Goal: Information Seeking & Learning: Learn about a topic

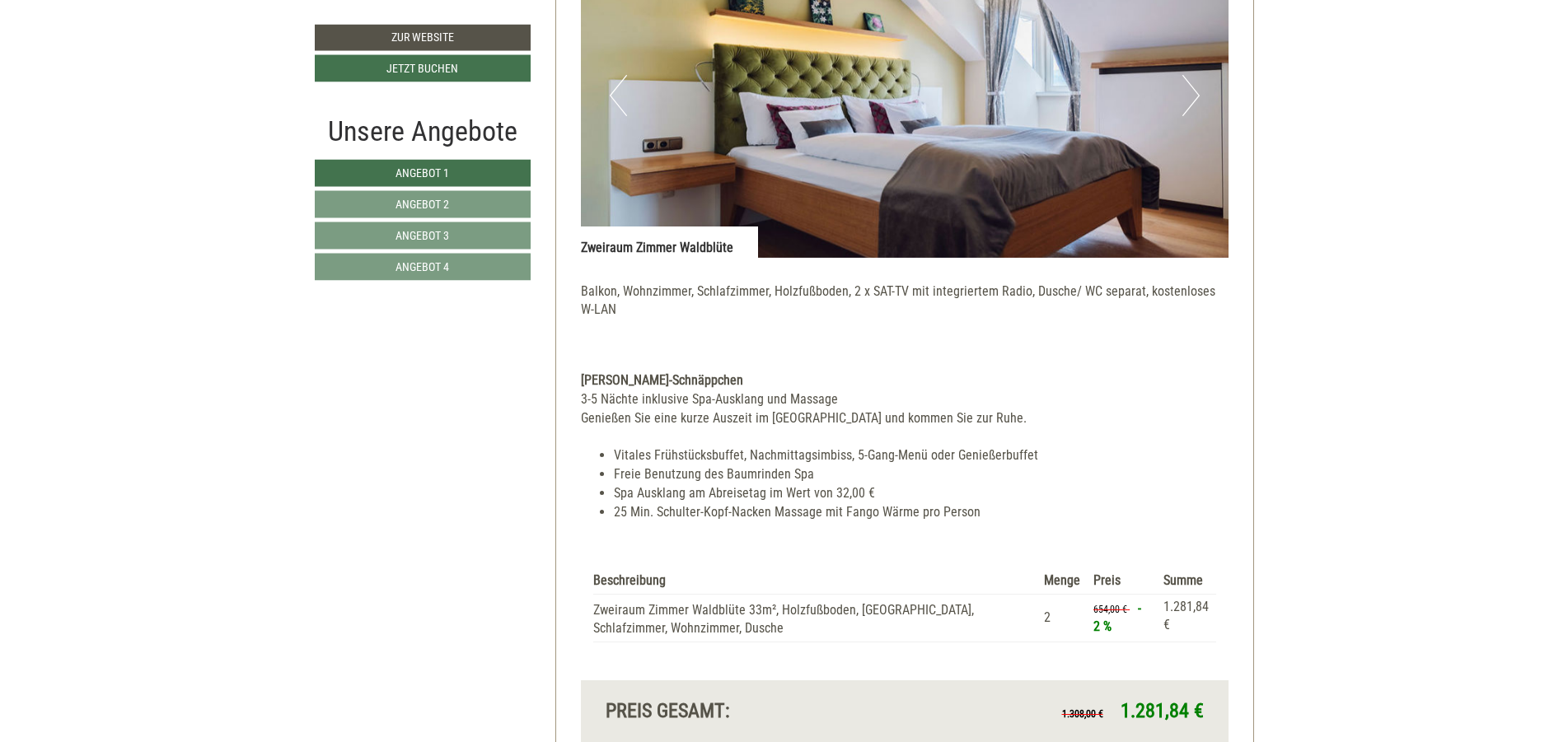
scroll to position [2964, 0]
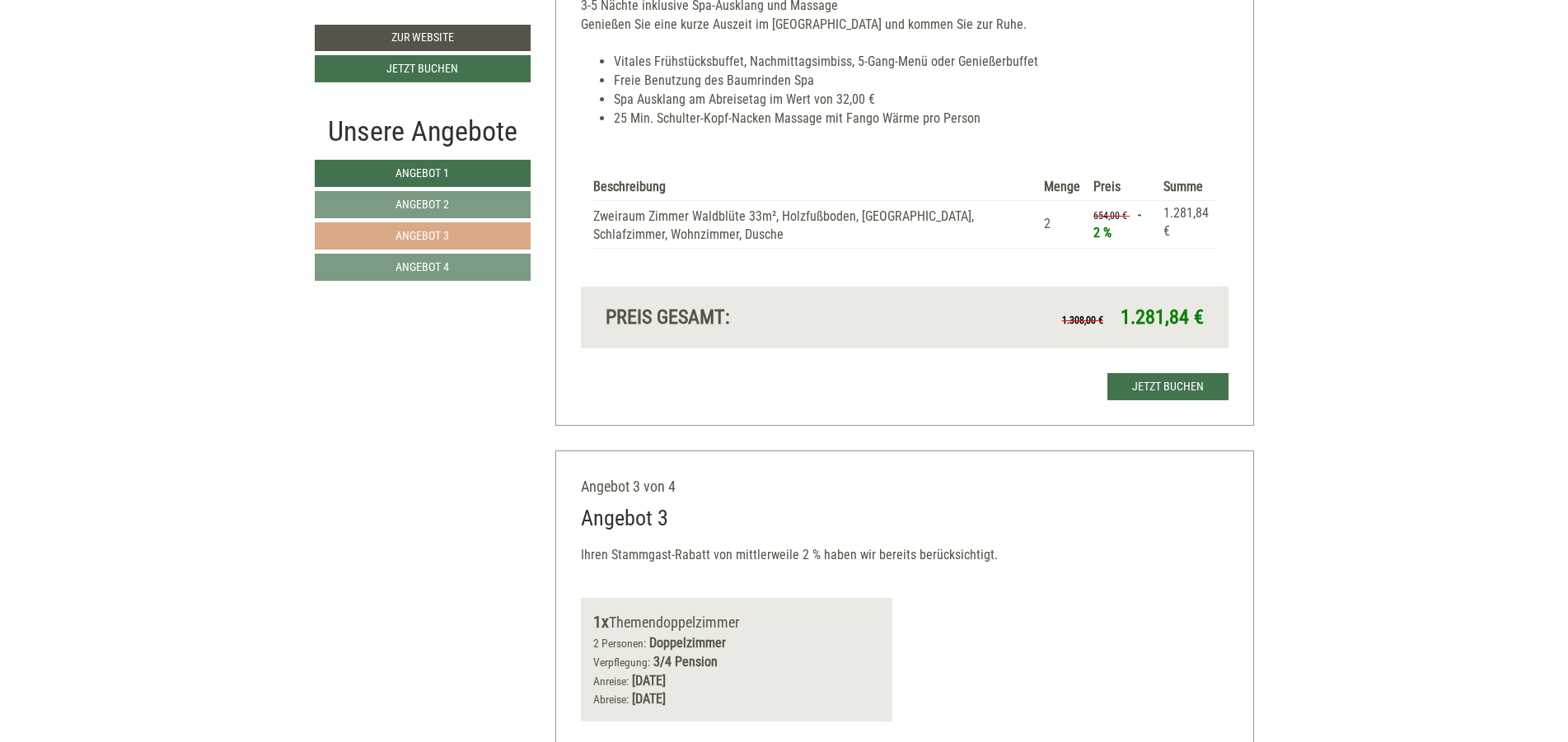
click at [438, 238] on span "Angebot 3" at bounding box center [422, 235] width 53 height 14
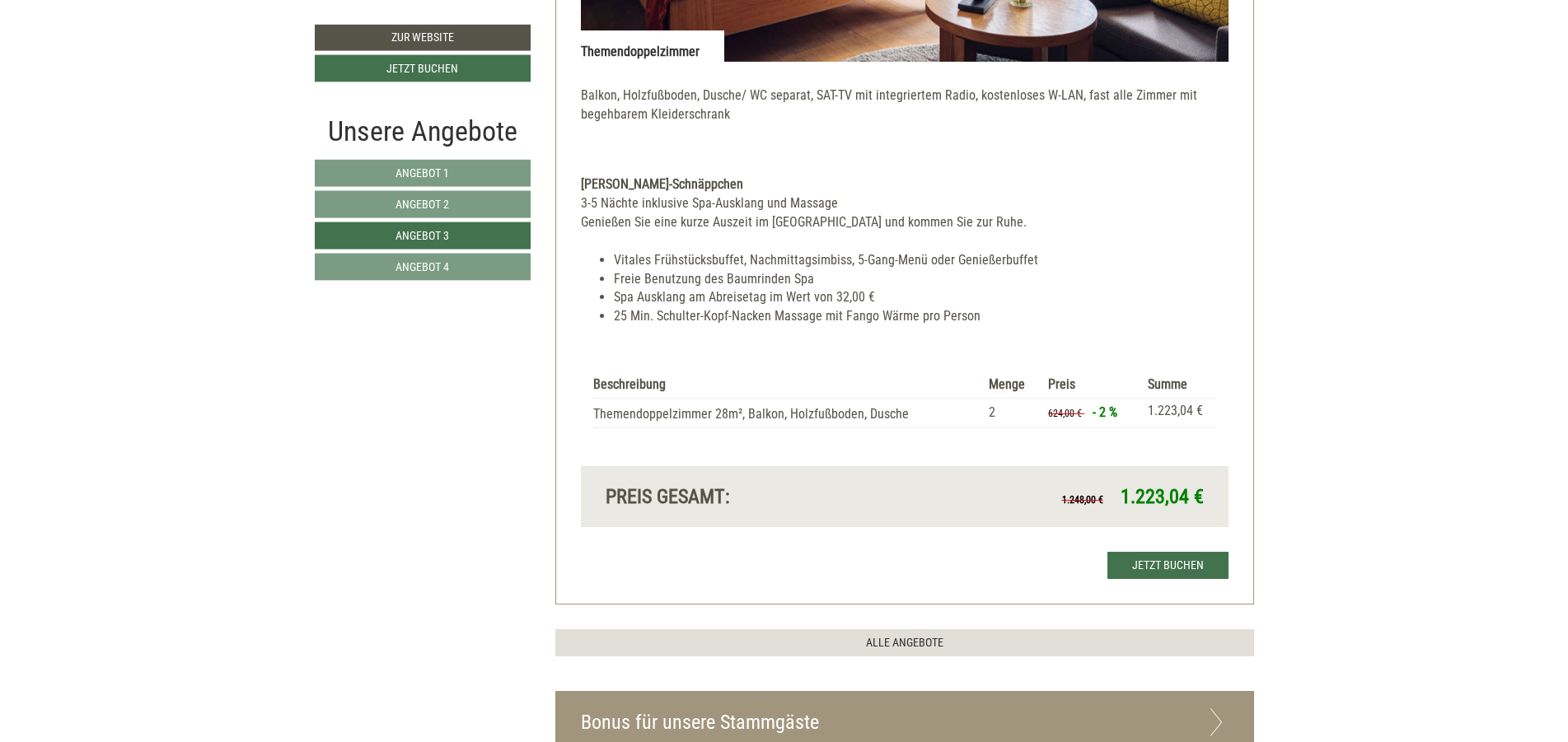
scroll to position [1594, 0]
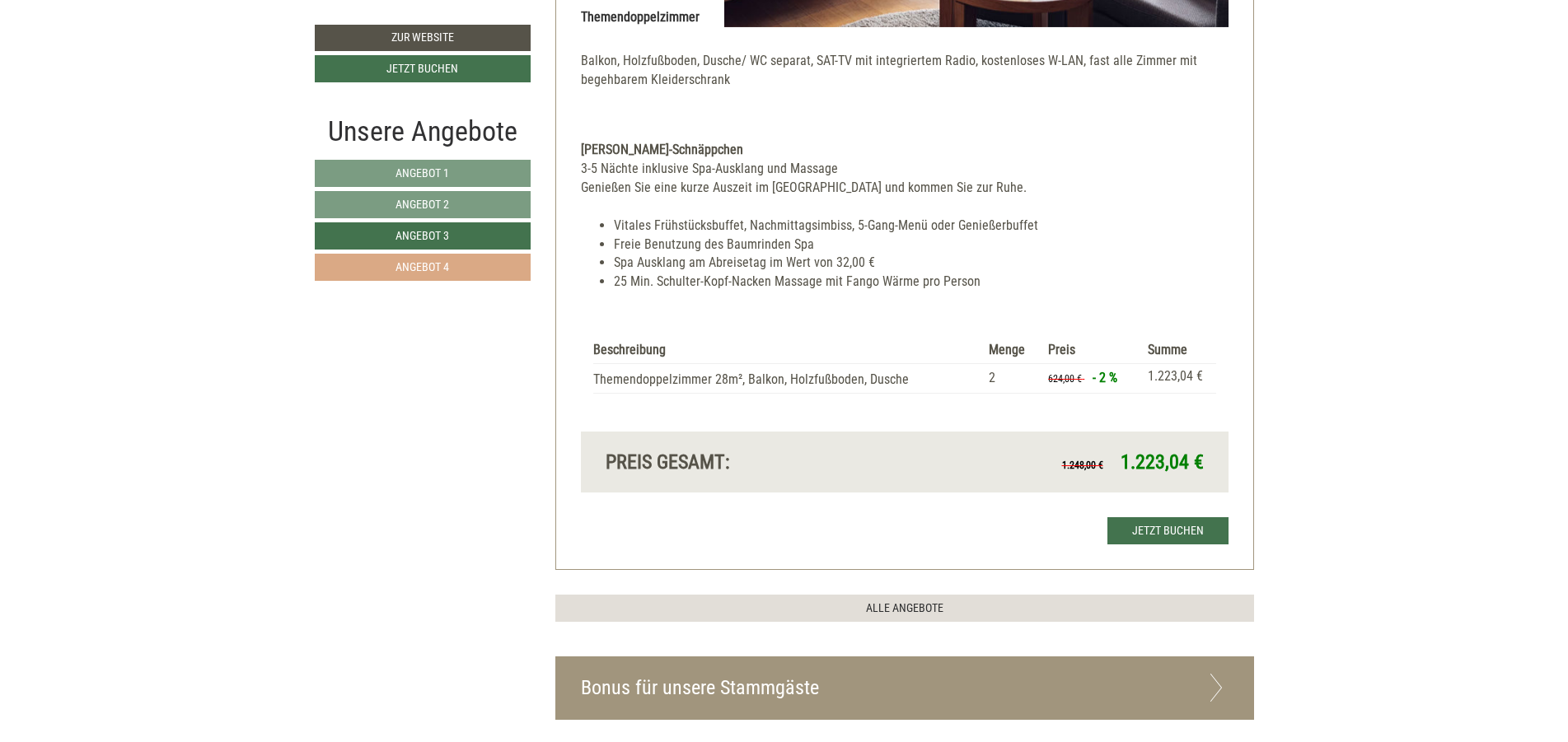
click at [431, 277] on link "Angebot 4" at bounding box center [423, 267] width 216 height 27
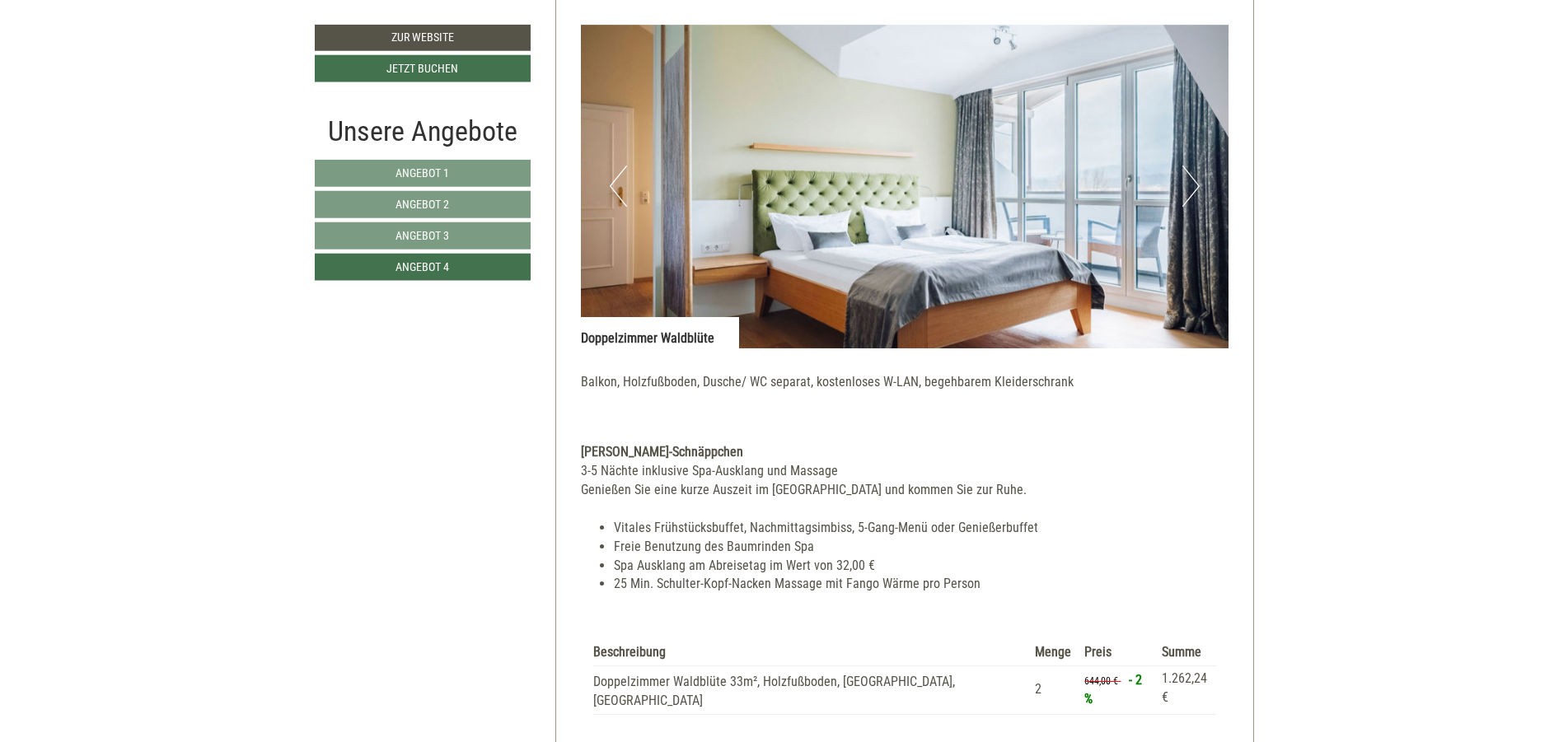
scroll to position [1100, 0]
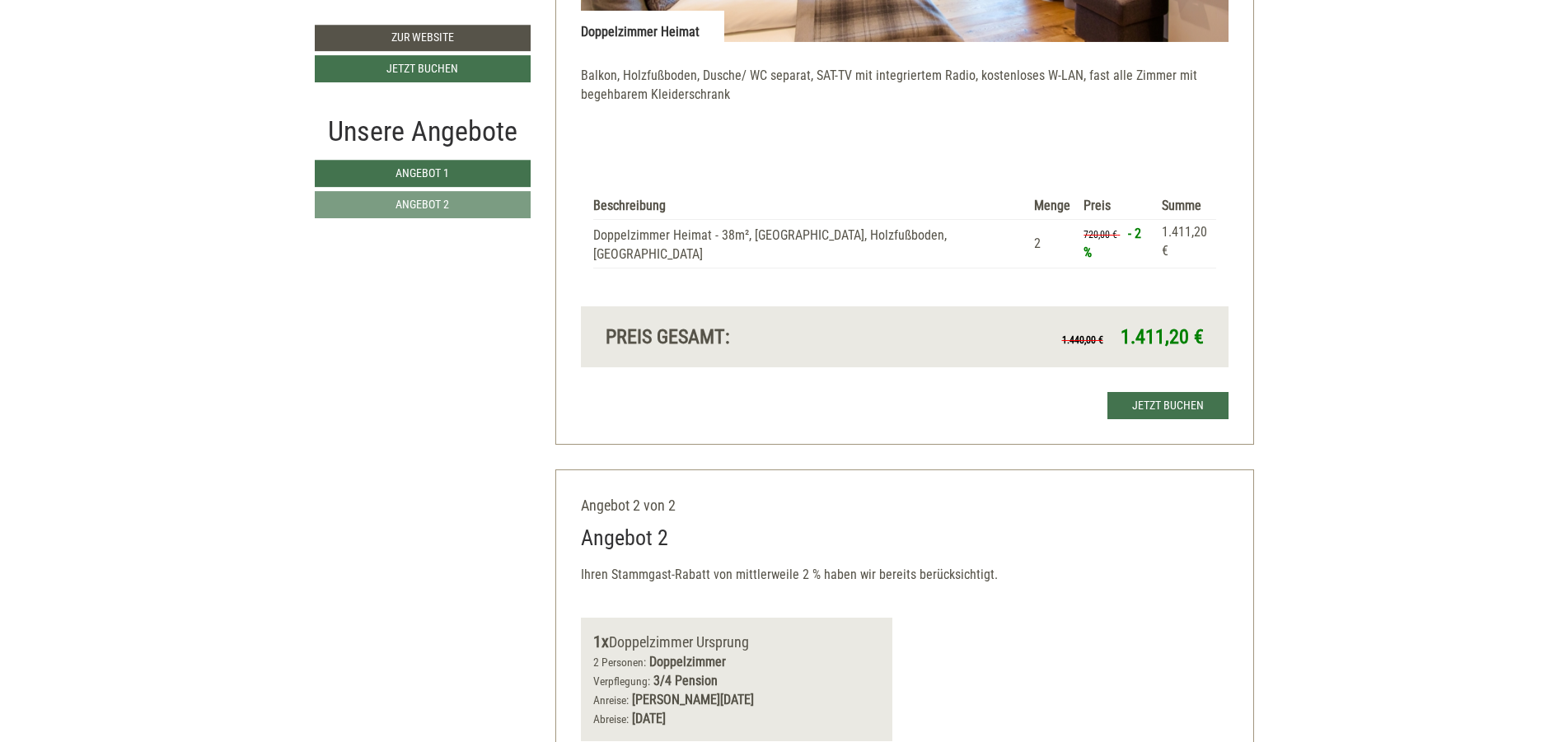
scroll to position [1581, 0]
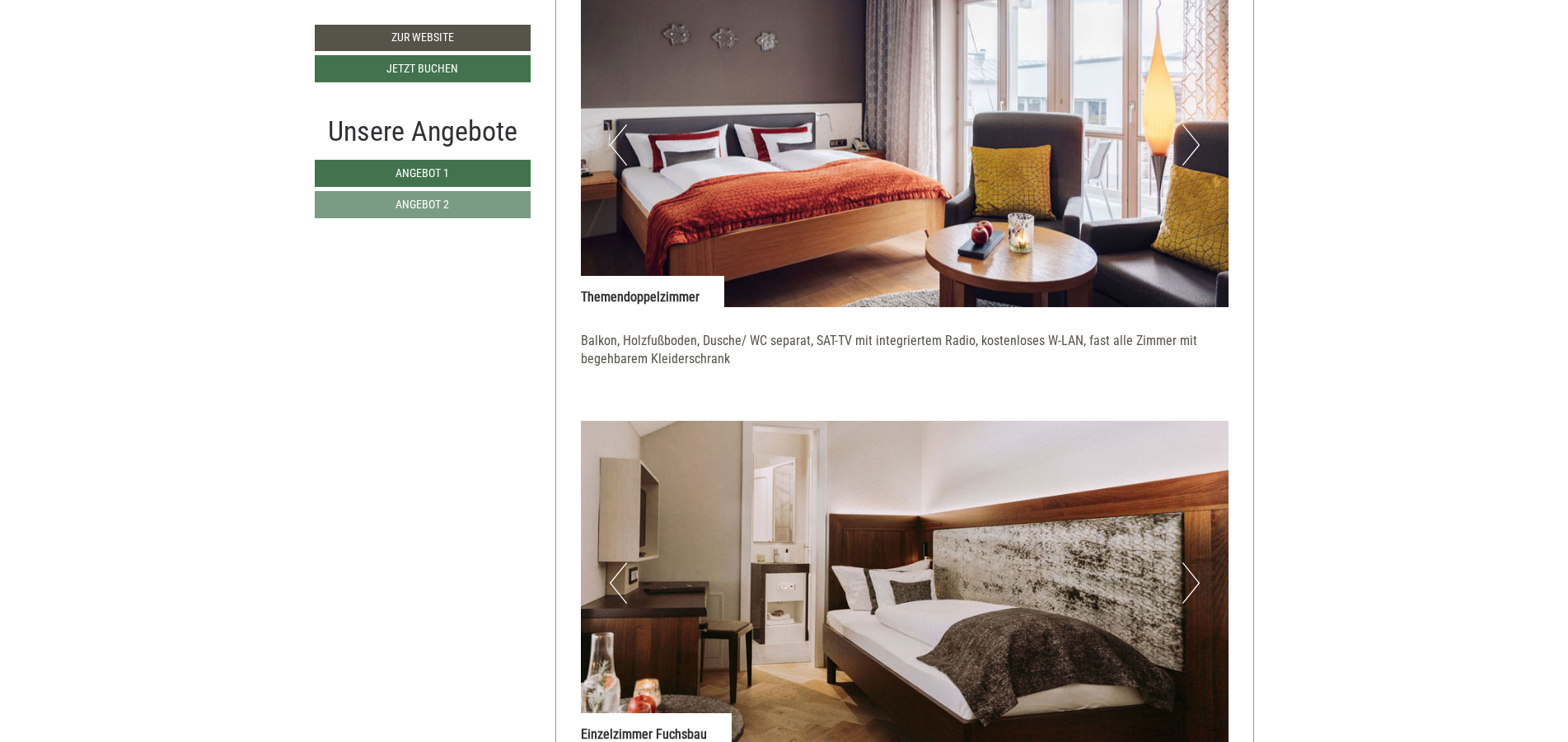
scroll to position [1680, 0]
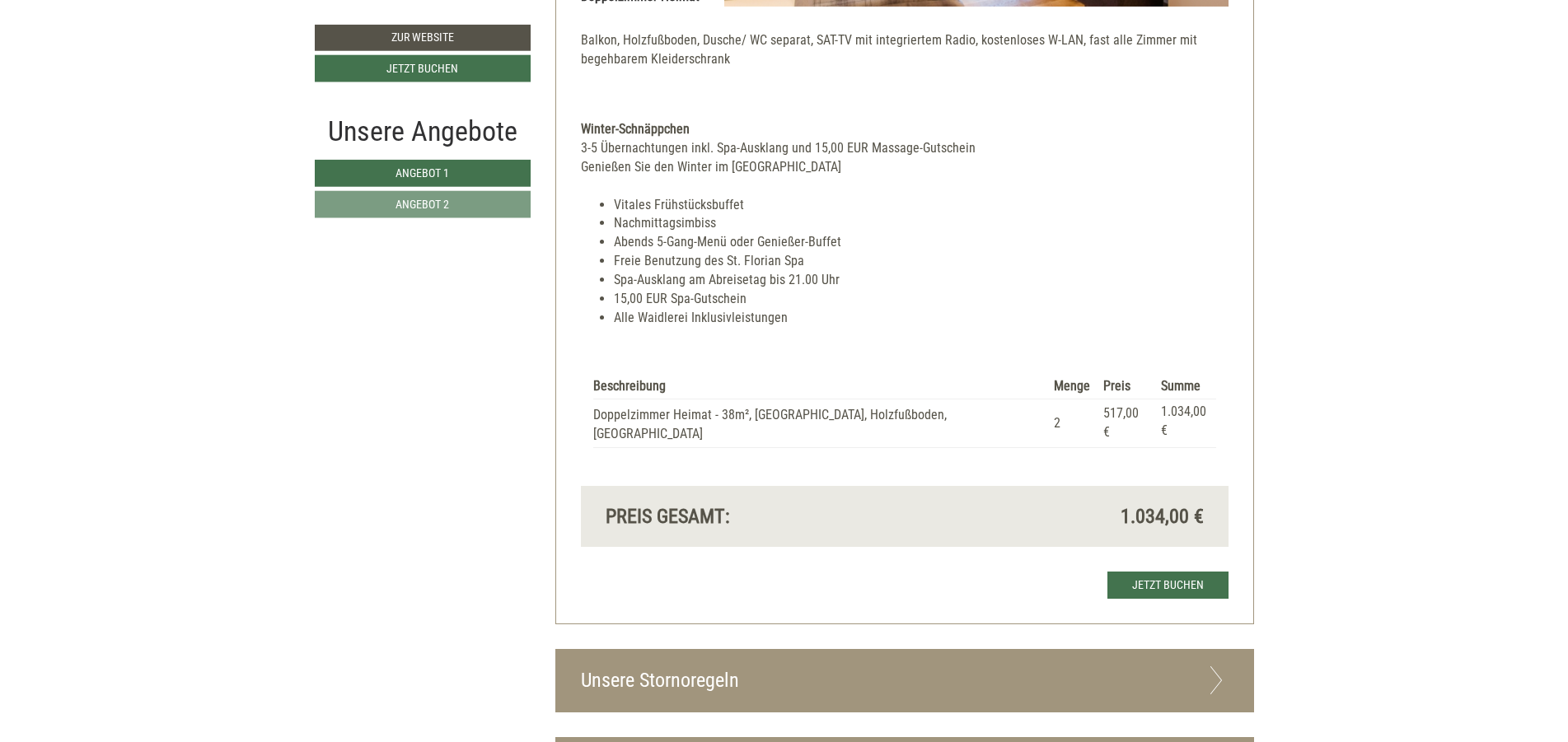
scroll to position [2371, 0]
